Goal: Information Seeking & Learning: Learn about a topic

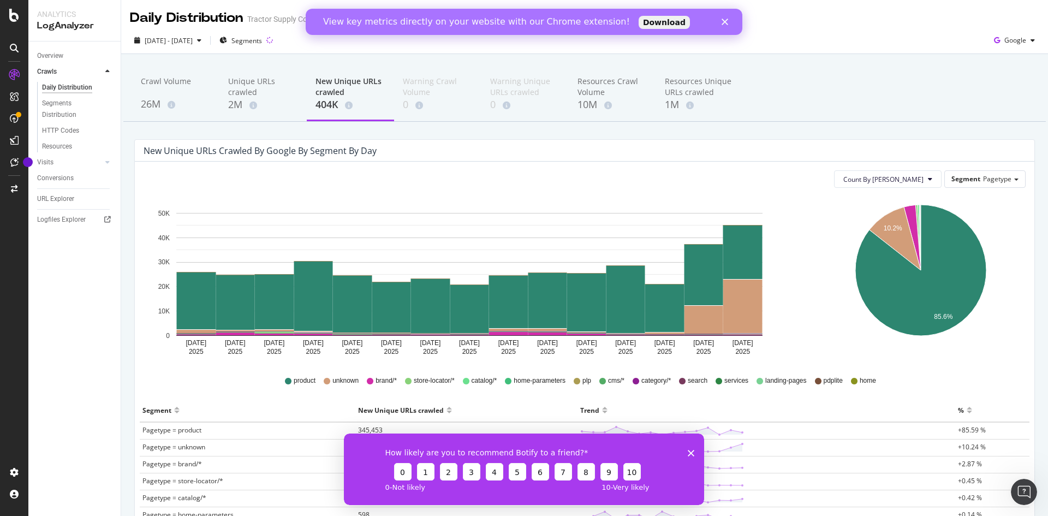
click at [689, 452] on icon "Close survey" at bounding box center [691, 452] width 7 height 7
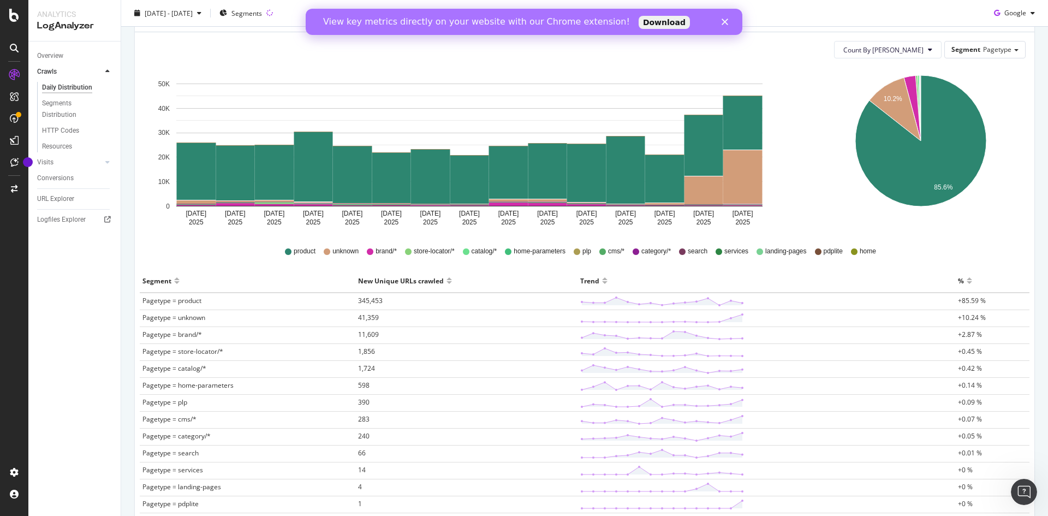
scroll to position [122, 0]
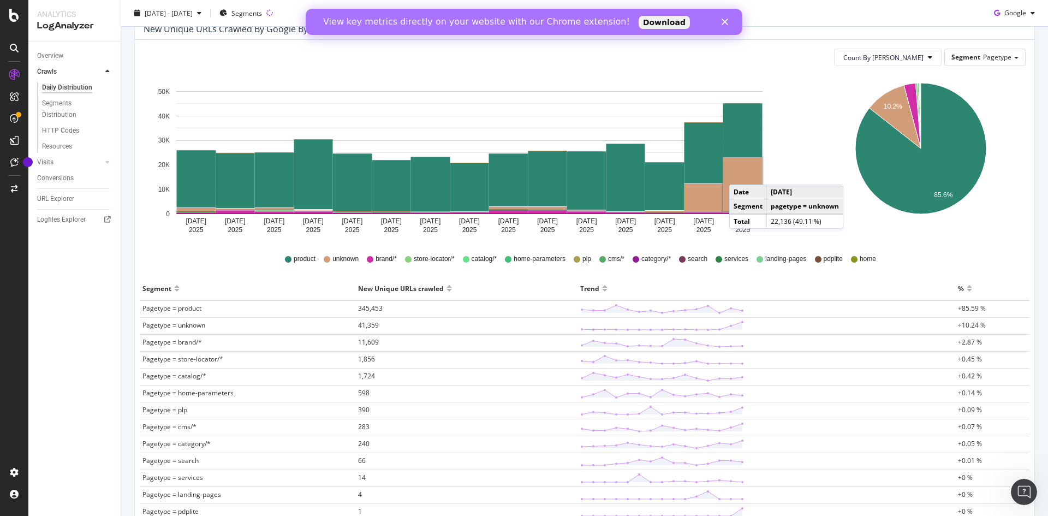
click at [740, 174] on rect "A chart." at bounding box center [742, 185] width 39 height 54
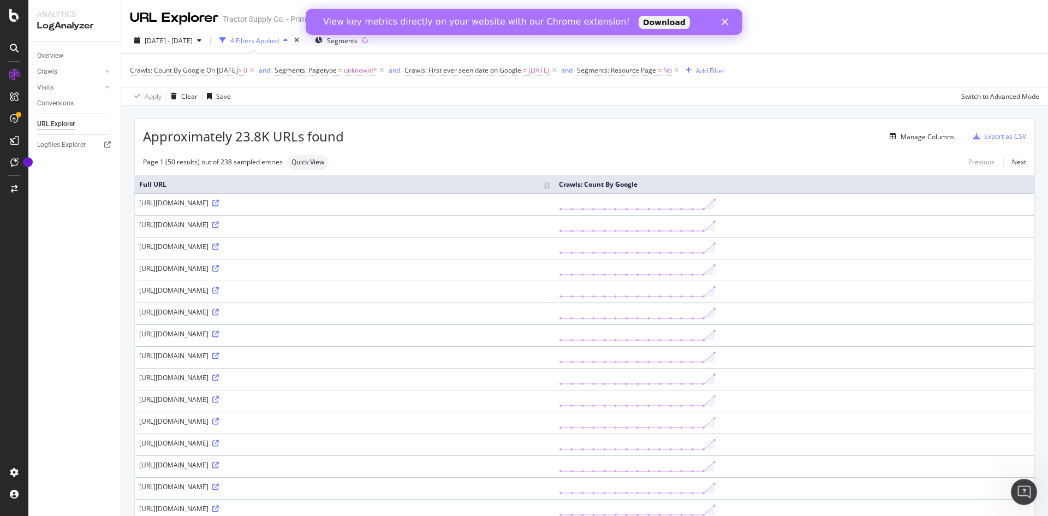
scroll to position [55, 0]
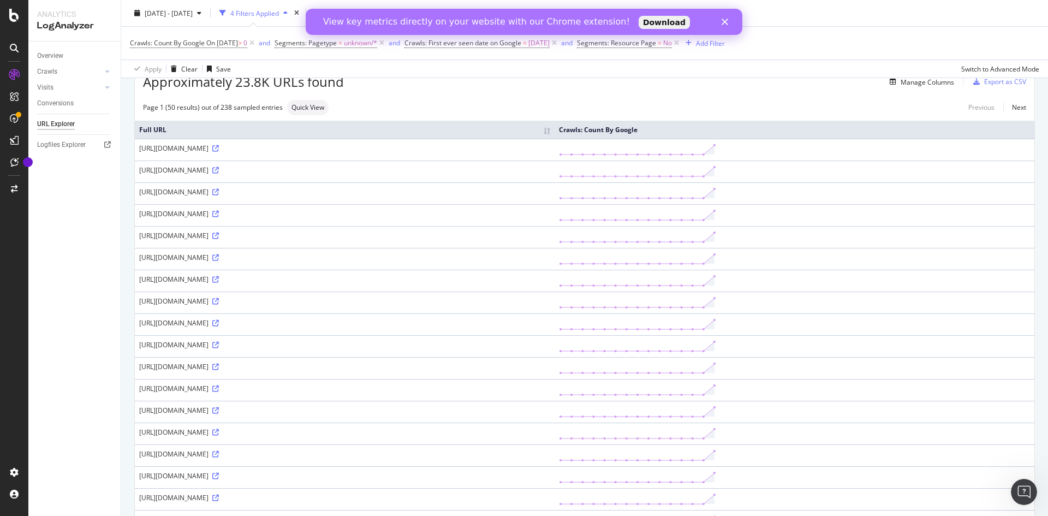
drag, startPoint x: 240, startPoint y: 301, endPoint x: 234, endPoint y: 299, distance: 6.4
click at [234, 299] on div "[URL][DOMAIN_NAME]" at bounding box center [344, 300] width 411 height 9
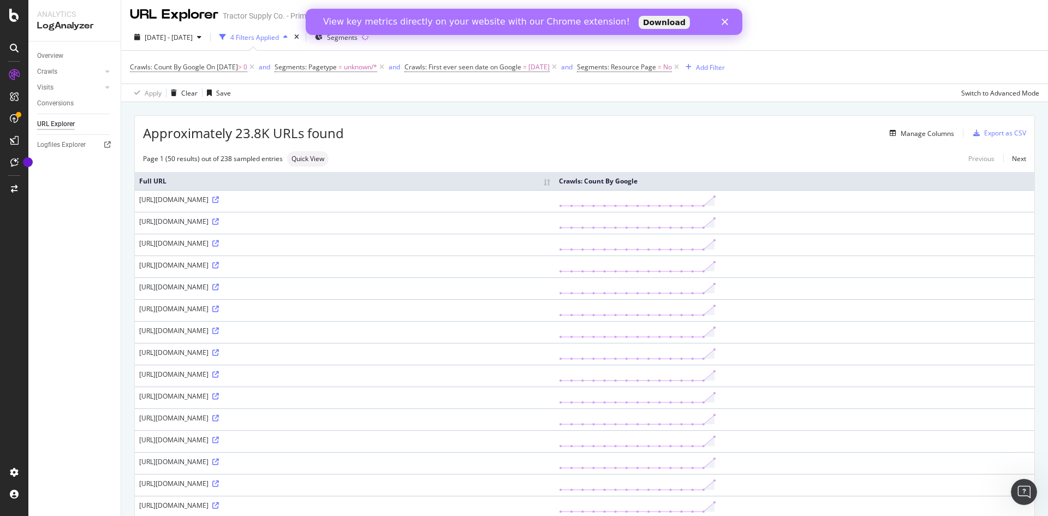
scroll to position [0, 0]
click at [239, 364] on td "[URL][DOMAIN_NAME]" at bounding box center [345, 357] width 420 height 22
